Goal: Transaction & Acquisition: Purchase product/service

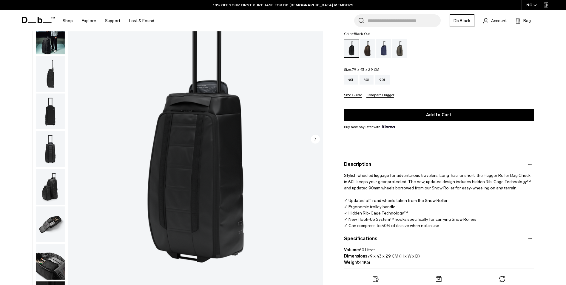
click at [455, 78] on div "40L 60L 90L" at bounding box center [439, 80] width 190 height 10
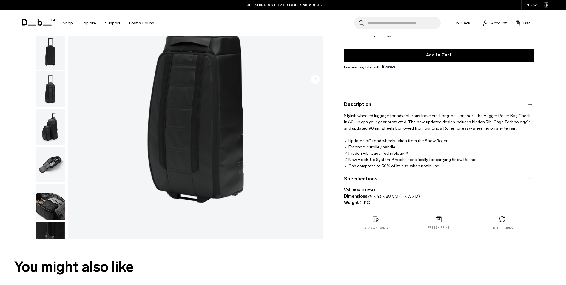
scroll to position [89, 0]
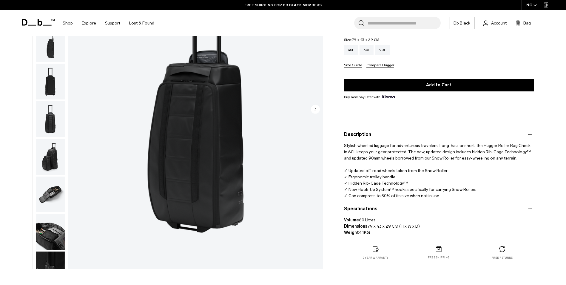
click at [54, 79] on img "button" at bounding box center [50, 82] width 29 height 36
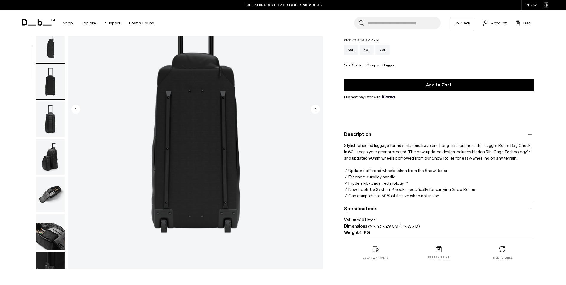
scroll to position [56, 0]
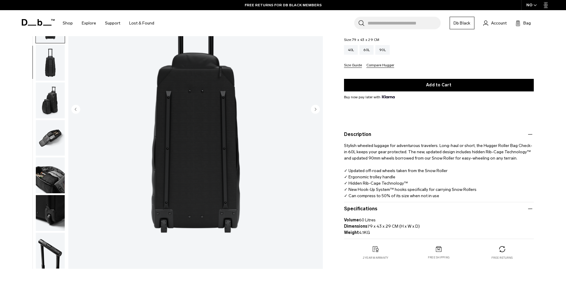
click at [170, 222] on img "4 / 10" at bounding box center [195, 110] width 254 height 318
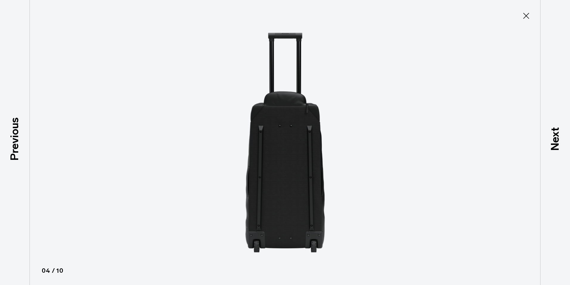
click at [260, 242] on img at bounding box center [285, 142] width 268 height 285
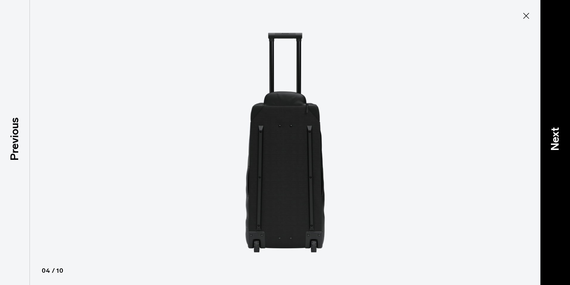
click at [554, 137] on p "Next" at bounding box center [555, 139] width 16 height 24
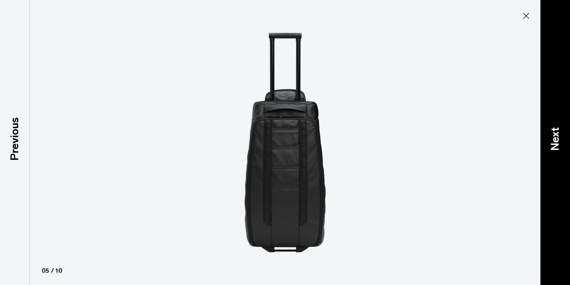
click at [555, 139] on p "Next" at bounding box center [555, 139] width 16 height 24
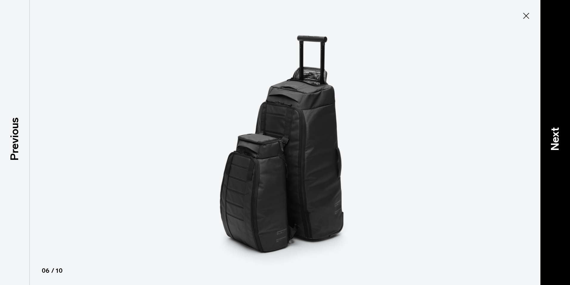
click at [555, 139] on p "Next" at bounding box center [555, 139] width 16 height 24
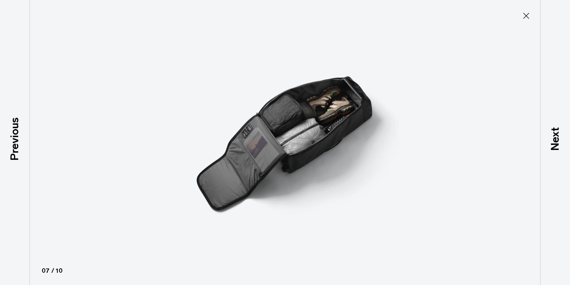
click at [526, 13] on icon at bounding box center [527, 16] width 10 height 10
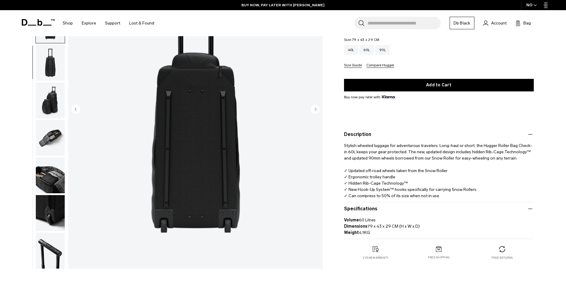
click at [51, 102] on img "button" at bounding box center [50, 100] width 29 height 36
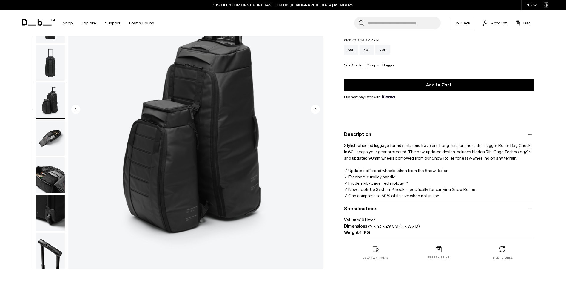
click at [51, 66] on img "button" at bounding box center [50, 63] width 29 height 36
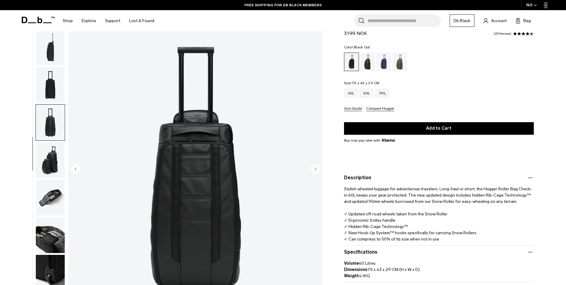
scroll to position [60, 0]
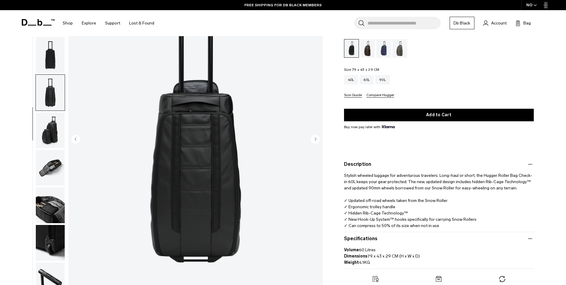
click at [47, 55] on img "button" at bounding box center [50, 55] width 29 height 36
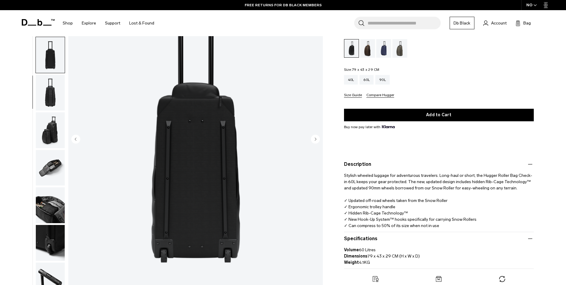
click at [47, 91] on img "button" at bounding box center [50, 93] width 29 height 36
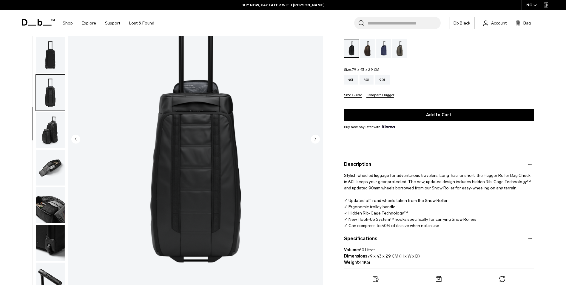
click at [47, 128] on img "button" at bounding box center [50, 130] width 29 height 36
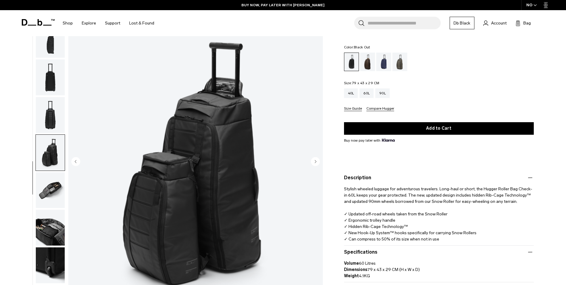
scroll to position [0, 0]
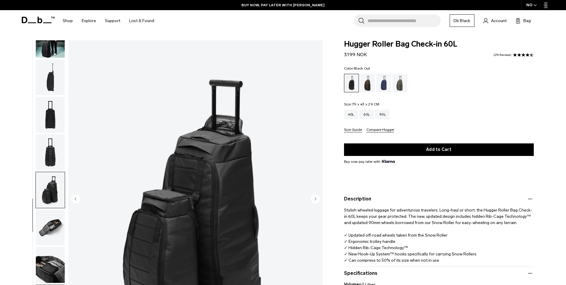
click at [50, 72] on img "button" at bounding box center [50, 77] width 29 height 36
